Goal: Task Accomplishment & Management: Manage account settings

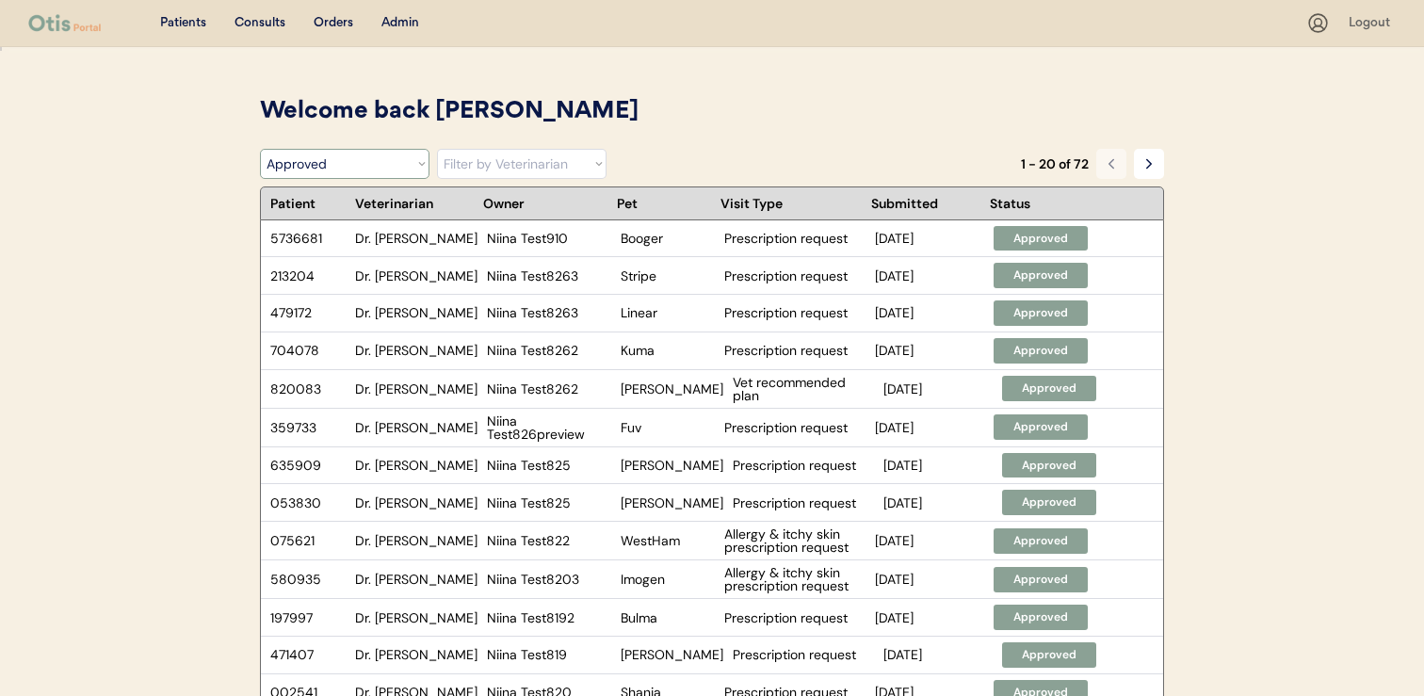
click at [371, 153] on select "Filter by Status Pending Photos Under Review Pending Video Call Video Call Sche…" at bounding box center [345, 164] width 170 height 30
click at [260, 149] on select "Filter by Status Pending Photos Under Review Pending Video Call Video Call Sche…" at bounding box center [345, 164] width 170 height 30
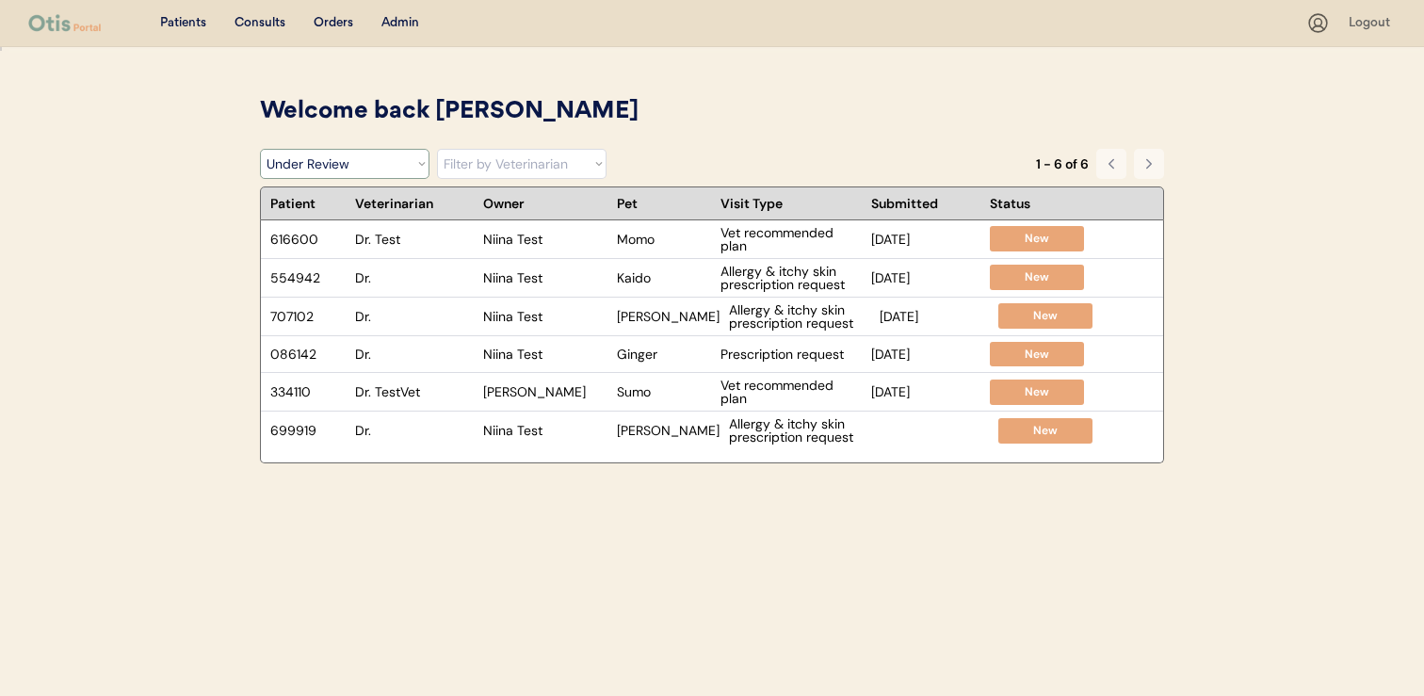
click at [412, 165] on select "Filter by Status Pending Photos Under Review Pending Video Call Video Call Sche…" at bounding box center [345, 164] width 170 height 30
select select ""video_call_scheduled""
click at [260, 149] on select "Filter by Status Pending Photos Under Review Pending Video Call Video Call Sche…" at bounding box center [345, 164] width 170 height 30
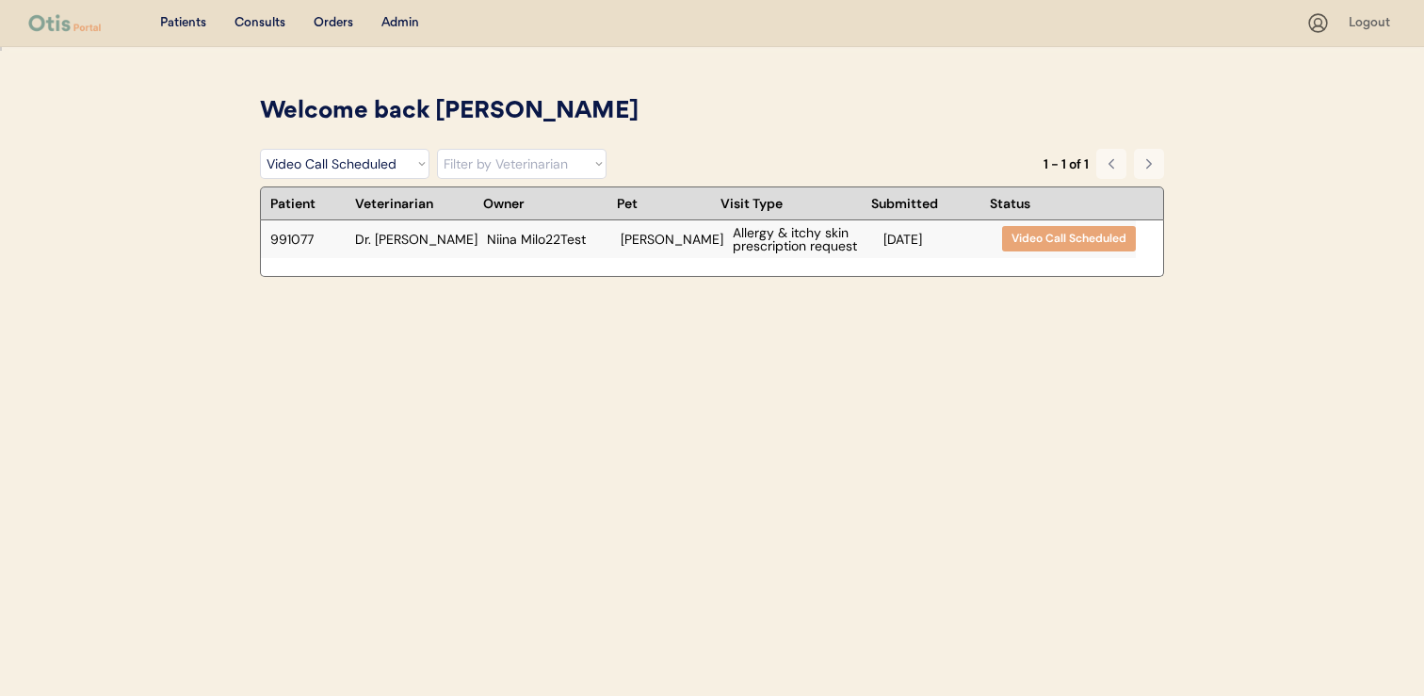
click at [641, 246] on div "991077 Dr. Harriet Niina Milo22Test Milo Allergy & itchy skin prescription requ…" at bounding box center [698, 239] width 875 height 38
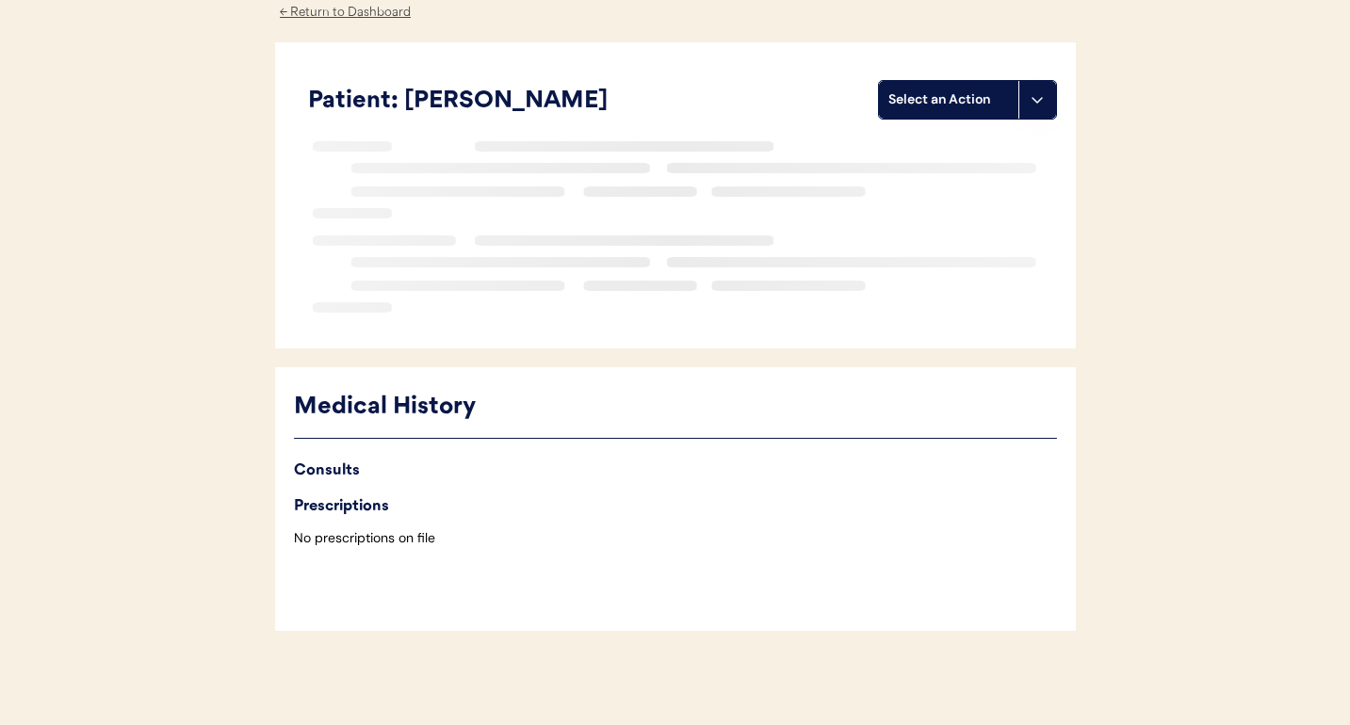
scroll to position [115, 0]
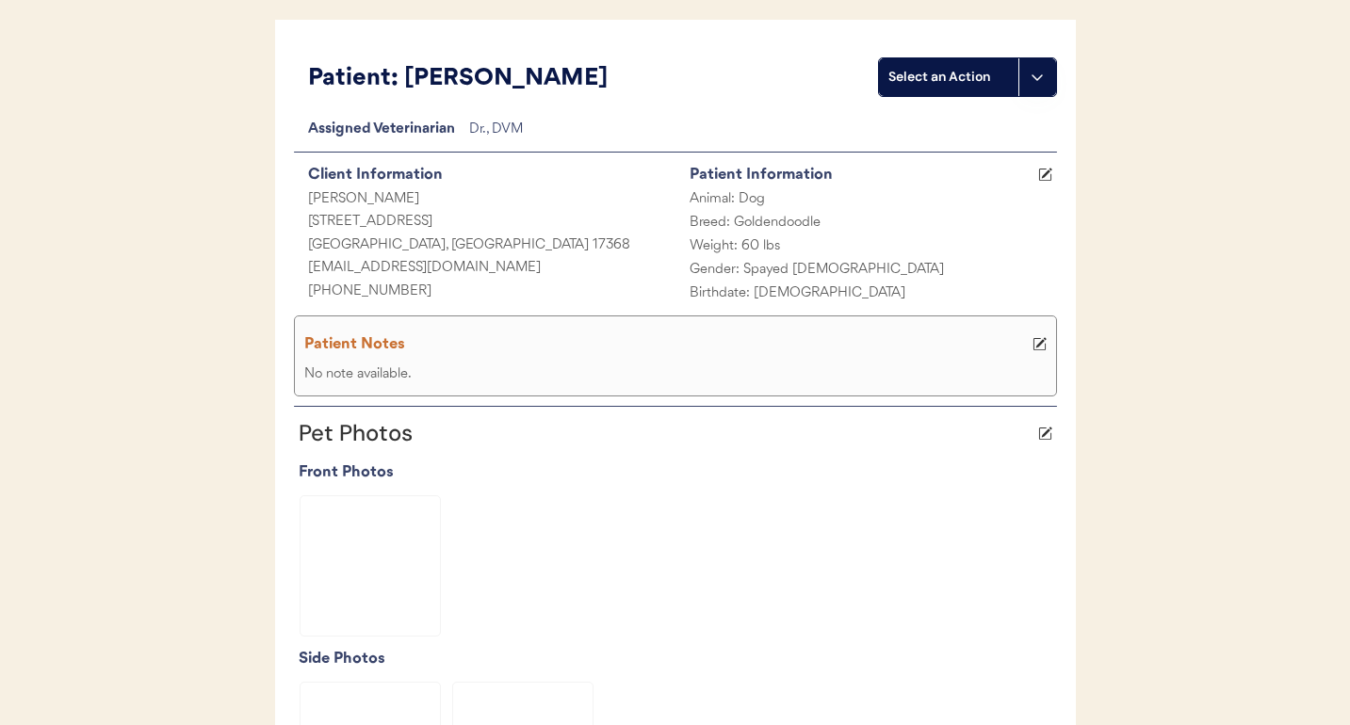
click at [420, 524] on img at bounding box center [369, 565] width 139 height 139
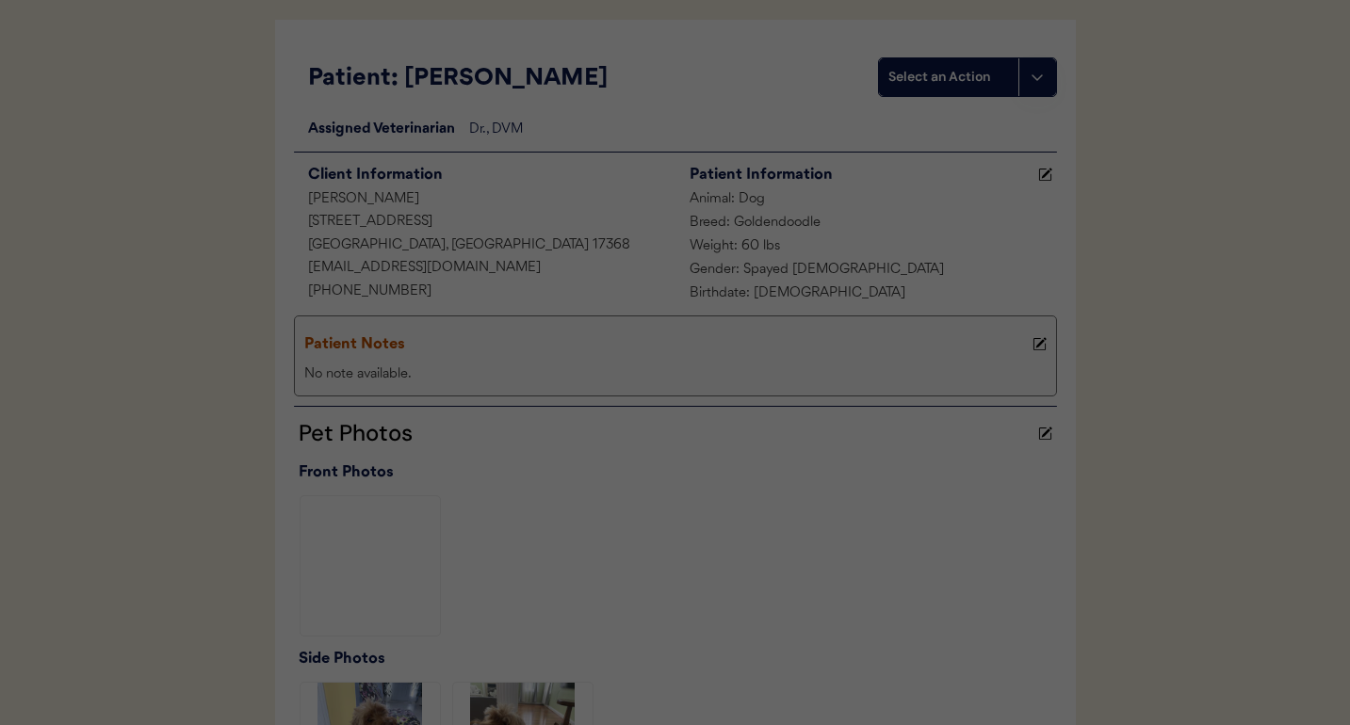
click at [420, 524] on img at bounding box center [675, 329] width 565 height 565
click at [176, 510] on div at bounding box center [675, 362] width 1350 height 725
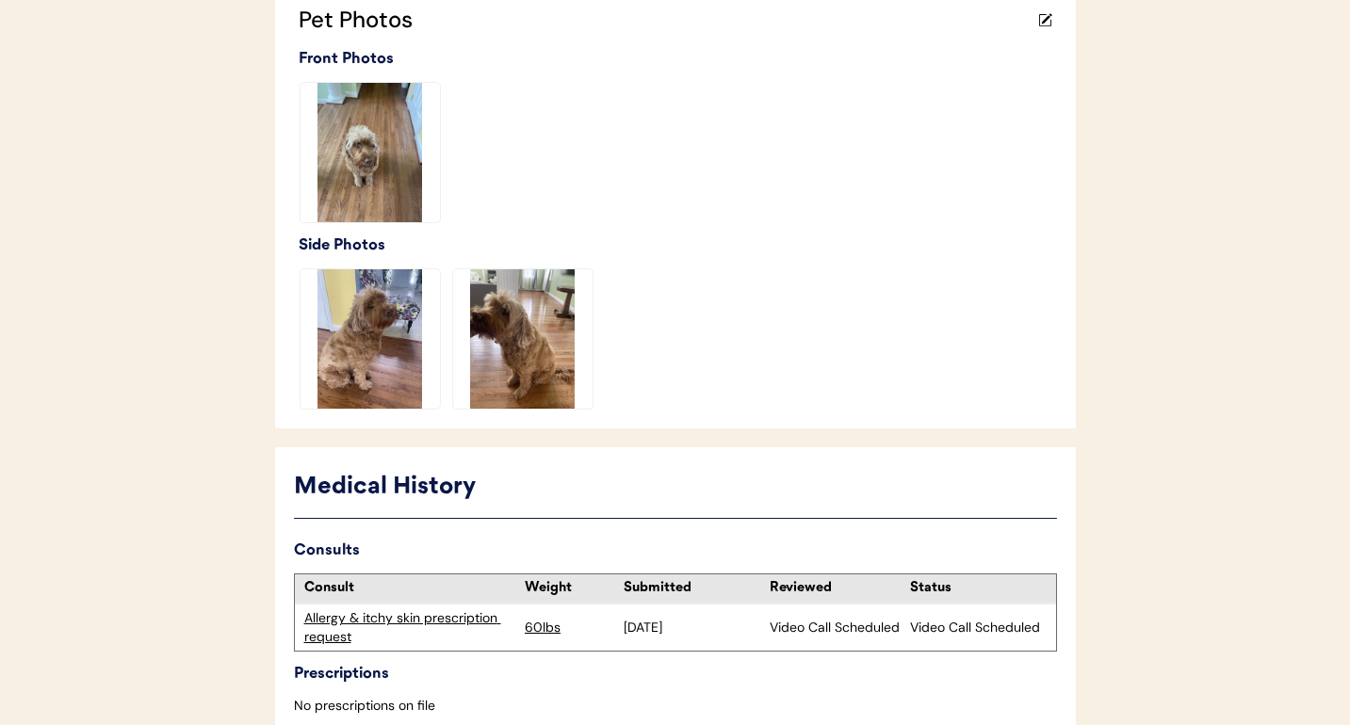
scroll to position [632, 0]
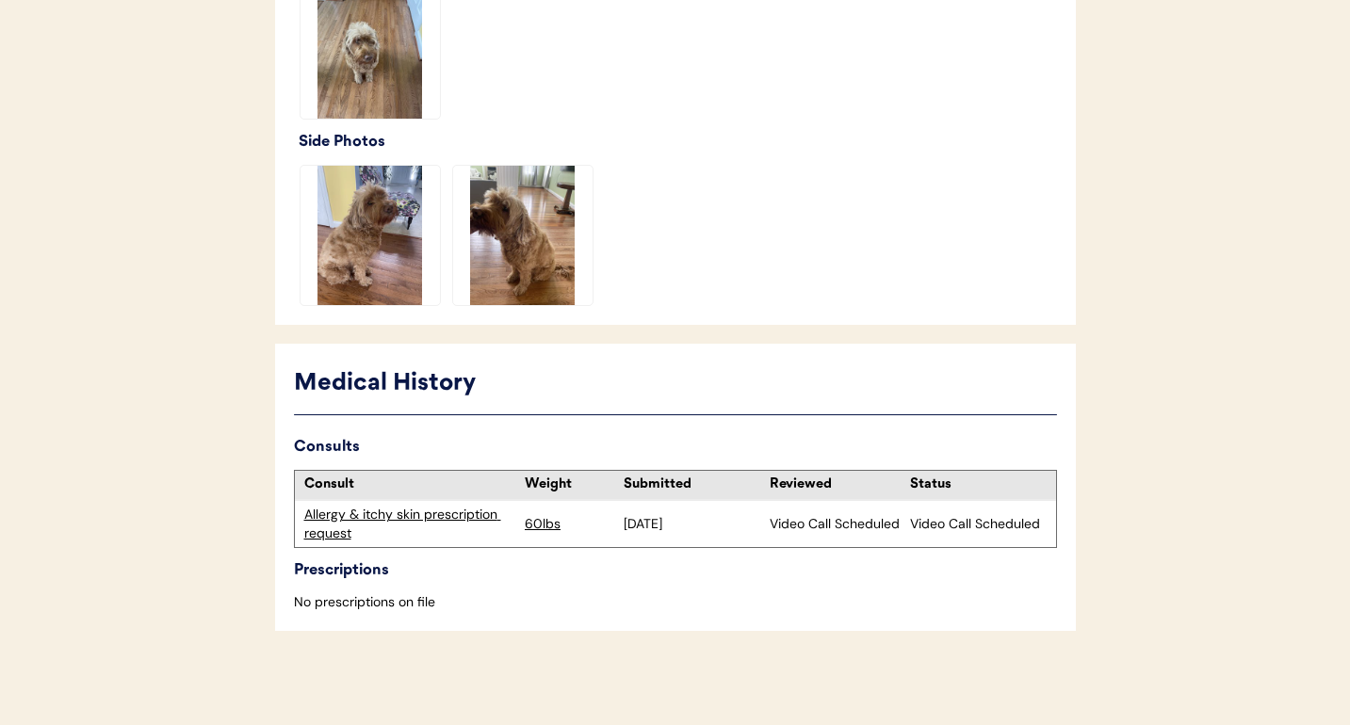
click at [364, 515] on div "Allergy & itchy skin prescription request" at bounding box center [410, 524] width 212 height 37
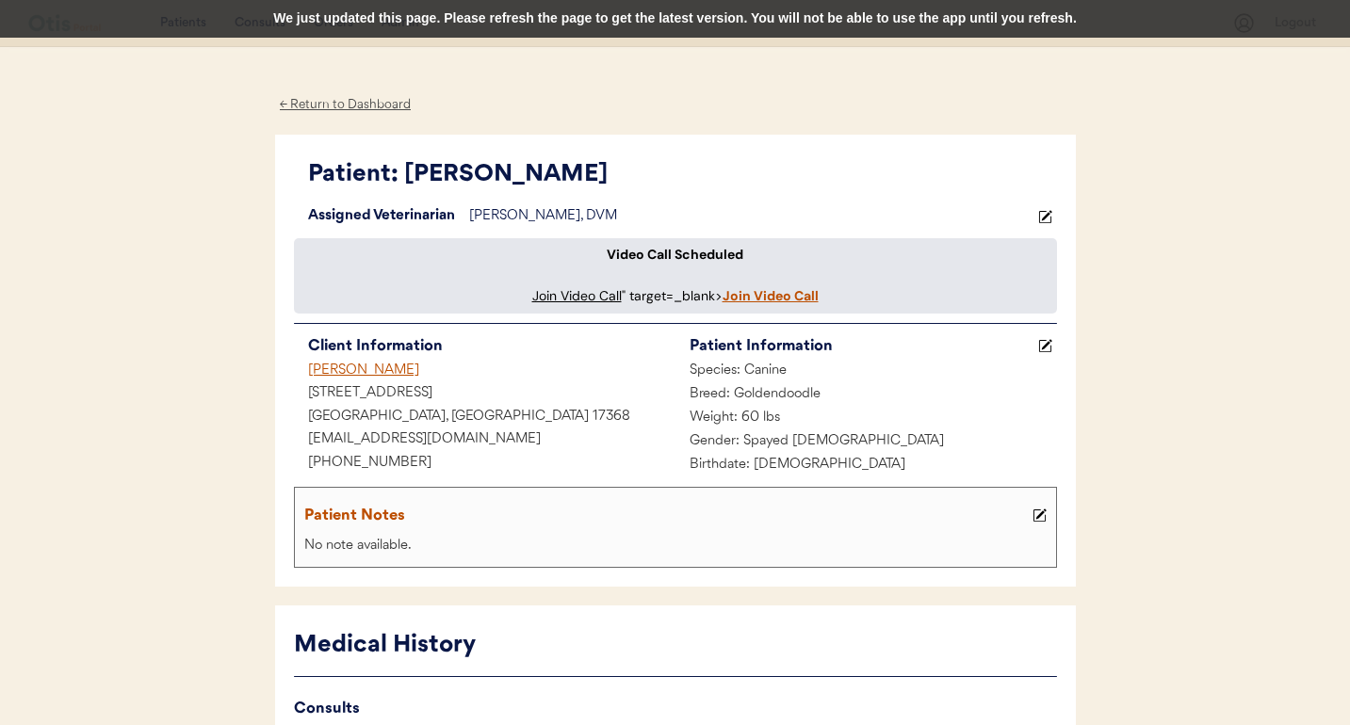
click at [487, 18] on div "We just updated this page. Please refresh the page to get the latest version. Y…" at bounding box center [675, 19] width 1350 height 38
